Goal: Find specific page/section: Find specific page/section

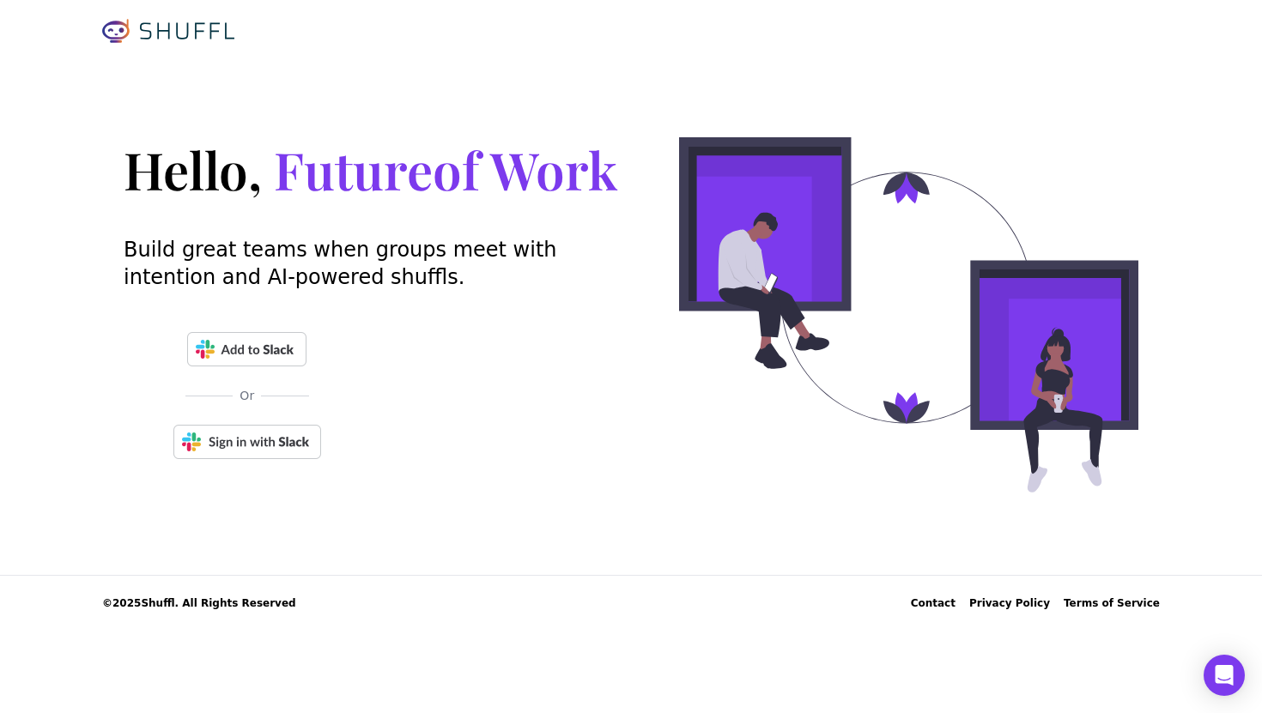
click at [235, 433] on img at bounding box center [247, 442] width 148 height 34
click at [277, 445] on img at bounding box center [247, 442] width 148 height 34
click at [286, 448] on img at bounding box center [247, 442] width 148 height 34
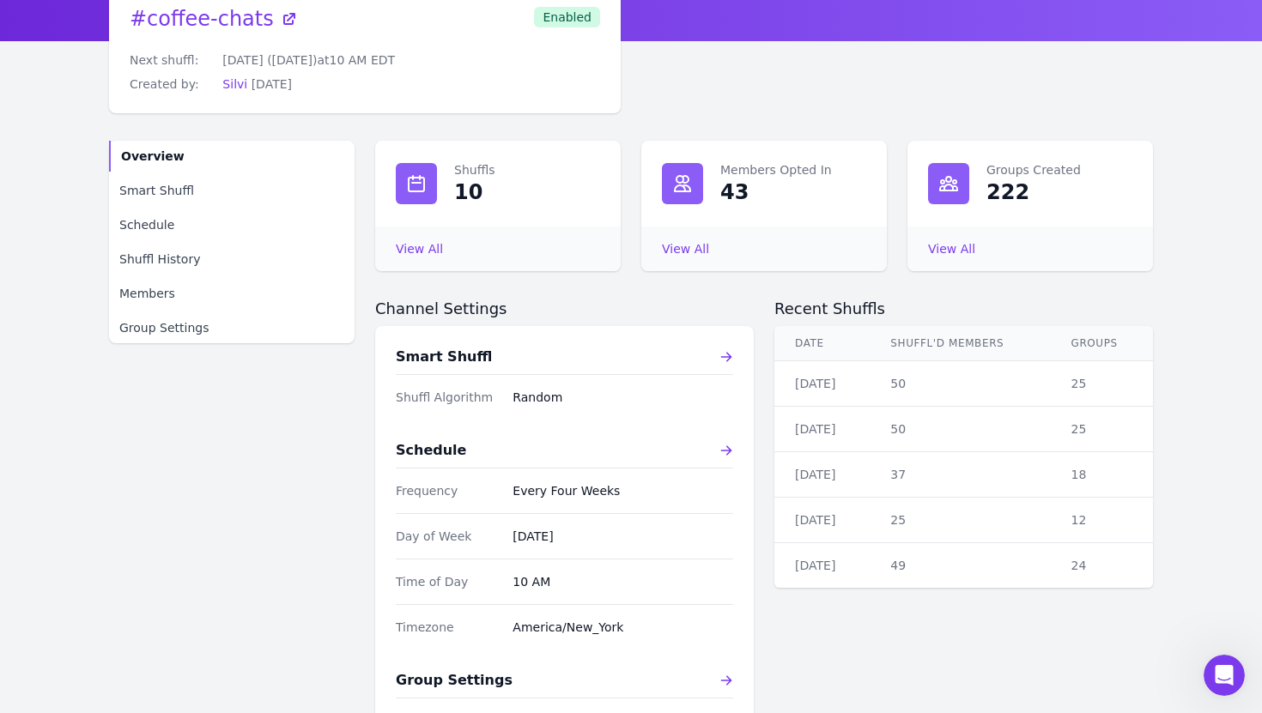
scroll to position [98, 0]
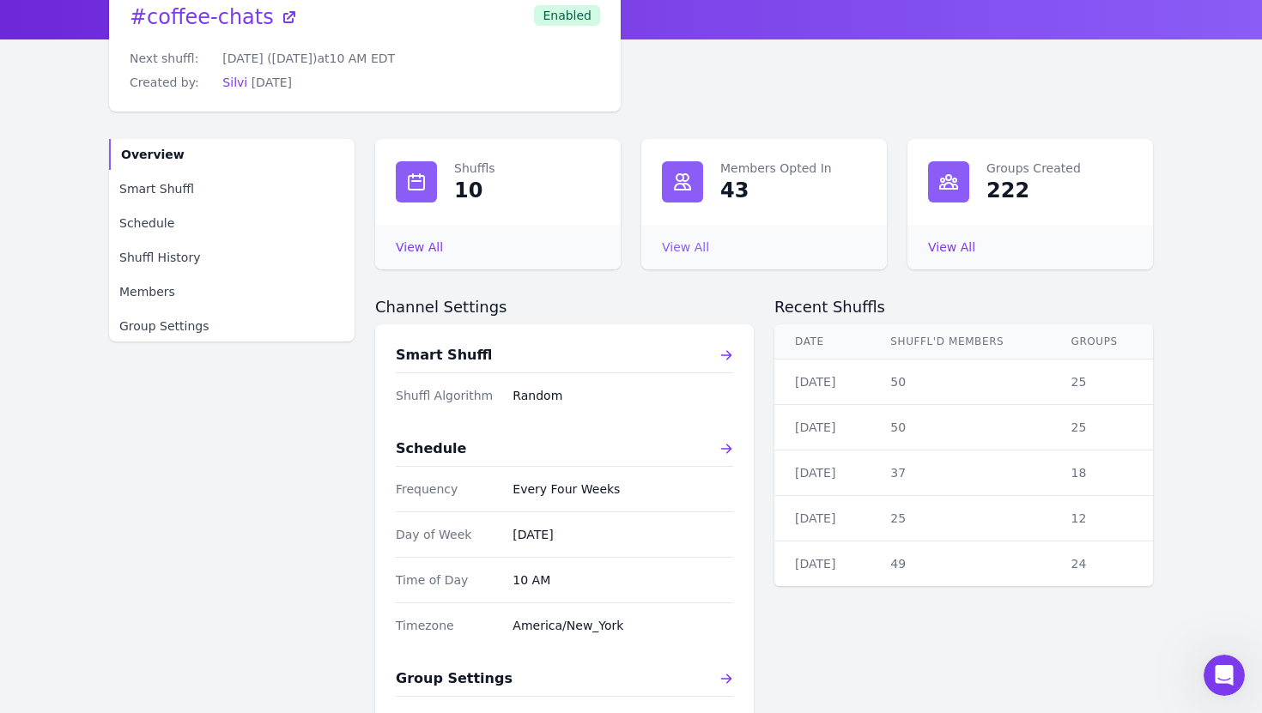
click at [685, 251] on link "View All Members Opted In" at bounding box center [685, 247] width 47 height 14
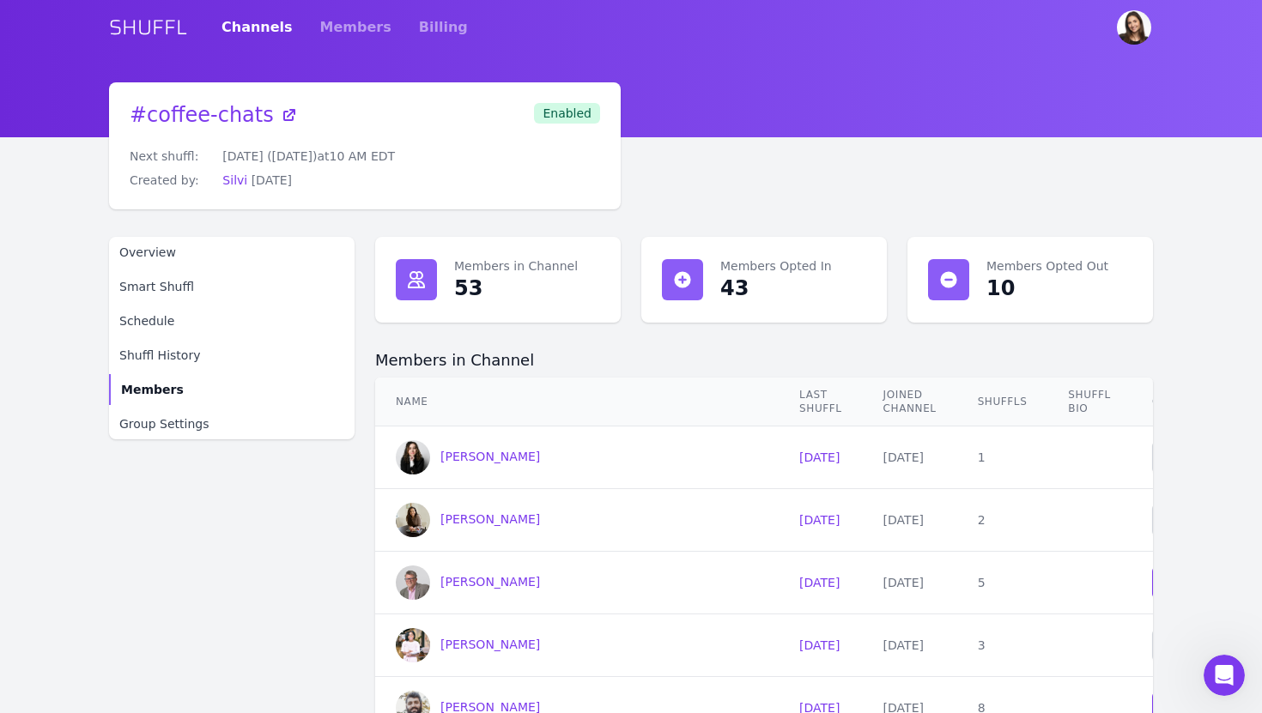
scroll to position [26, 0]
